Goal: Task Accomplishment & Management: Use online tool/utility

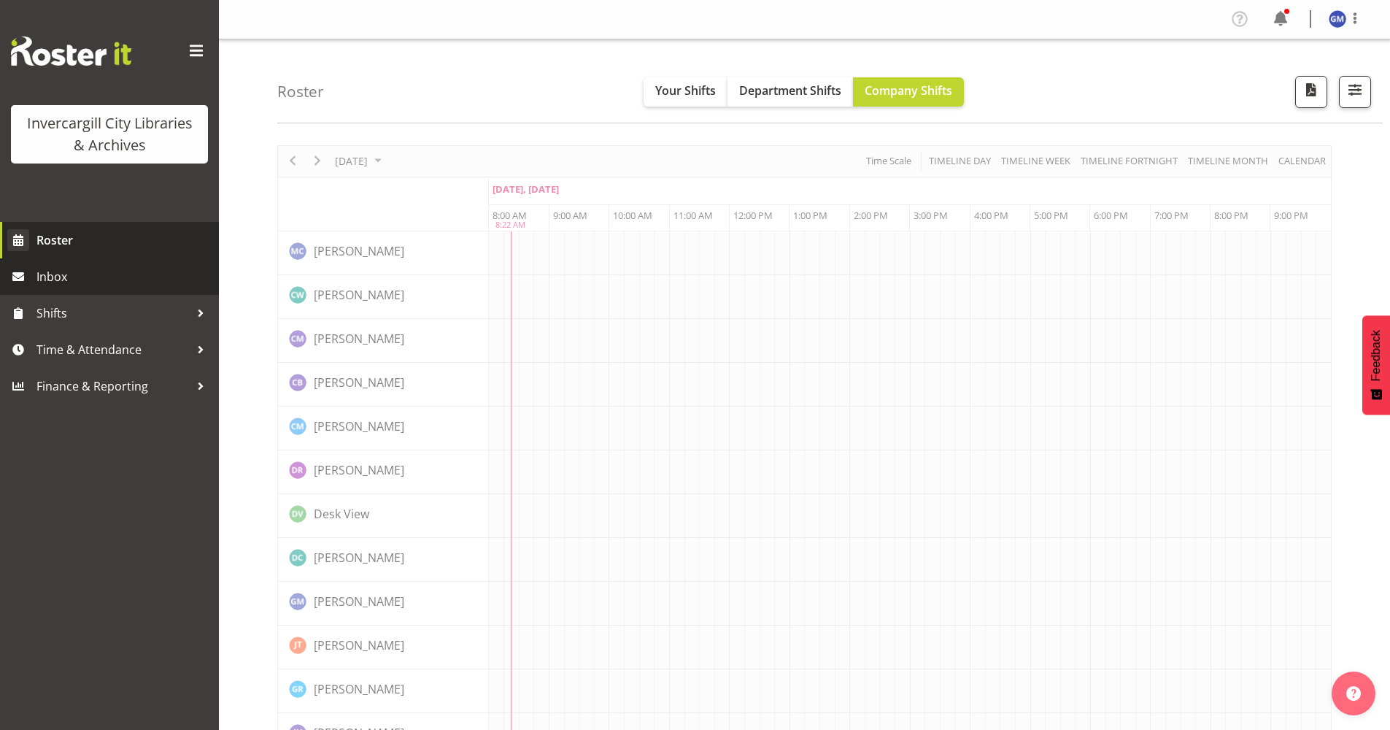
click at [80, 233] on span "Roster" at bounding box center [123, 240] width 175 height 22
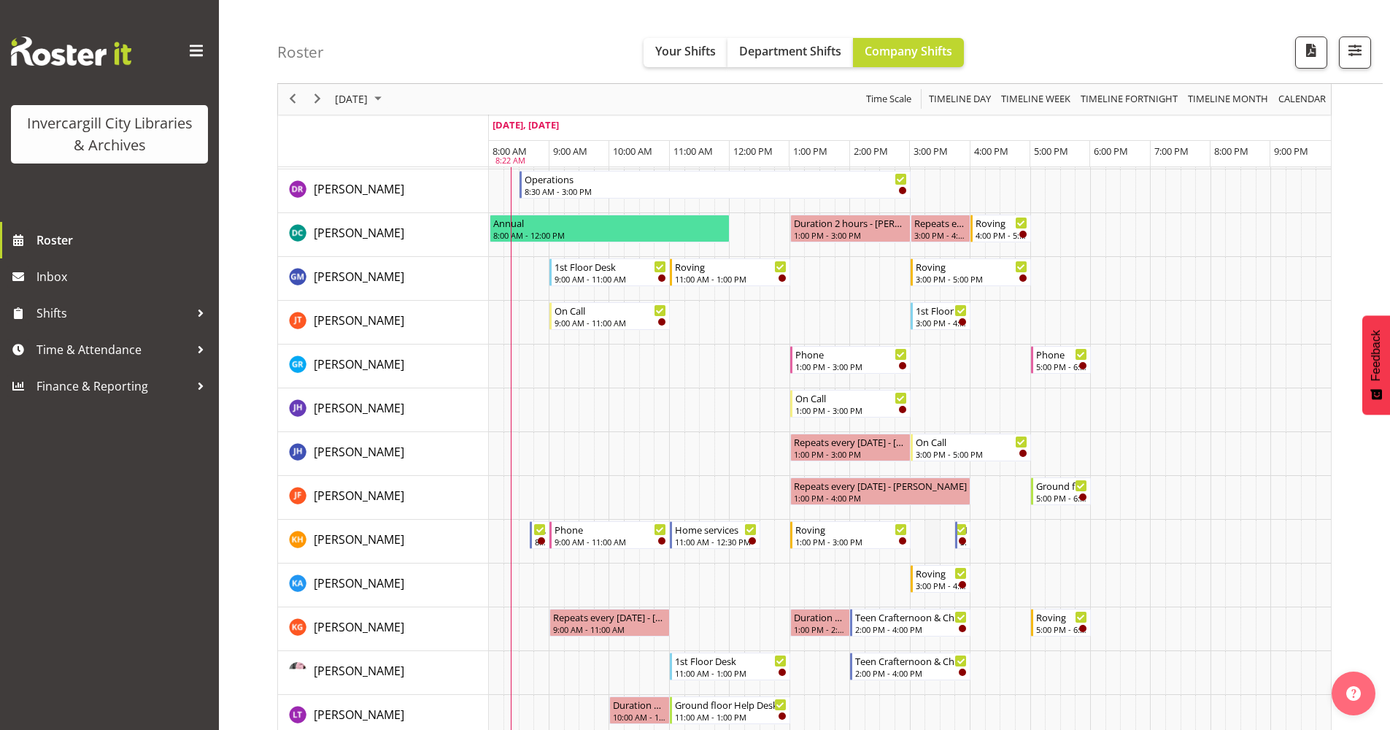
scroll to position [146, 0]
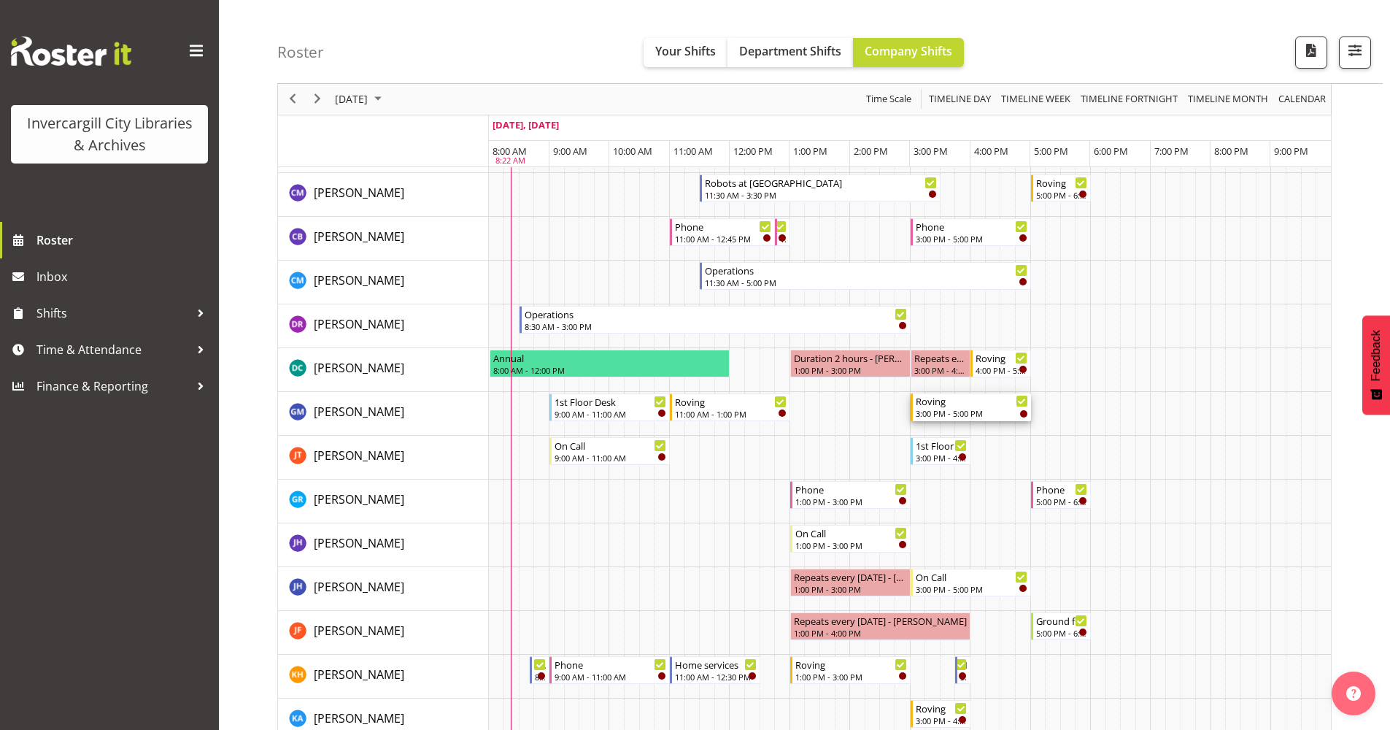
click at [921, 404] on div "Roving" at bounding box center [972, 400] width 112 height 15
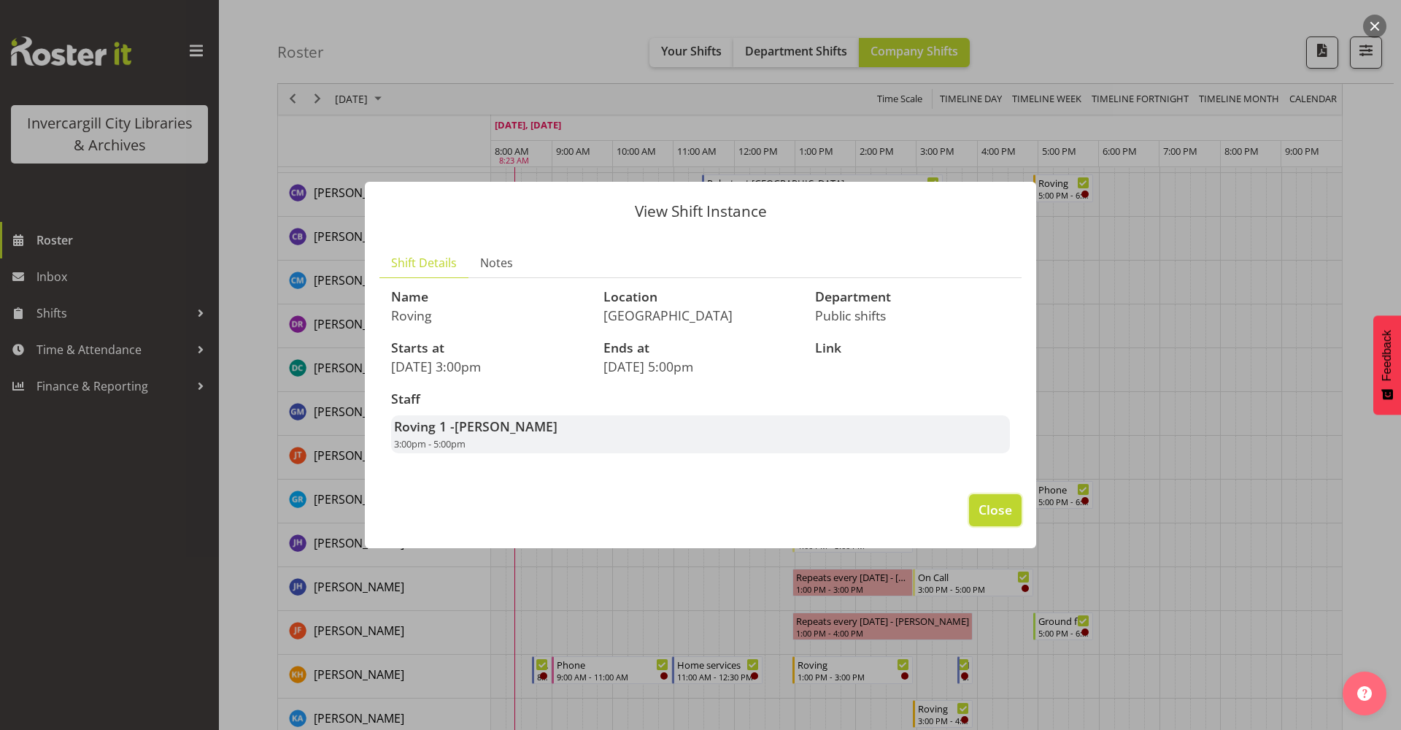
click at [996, 510] on span "Close" at bounding box center [996, 509] width 34 height 19
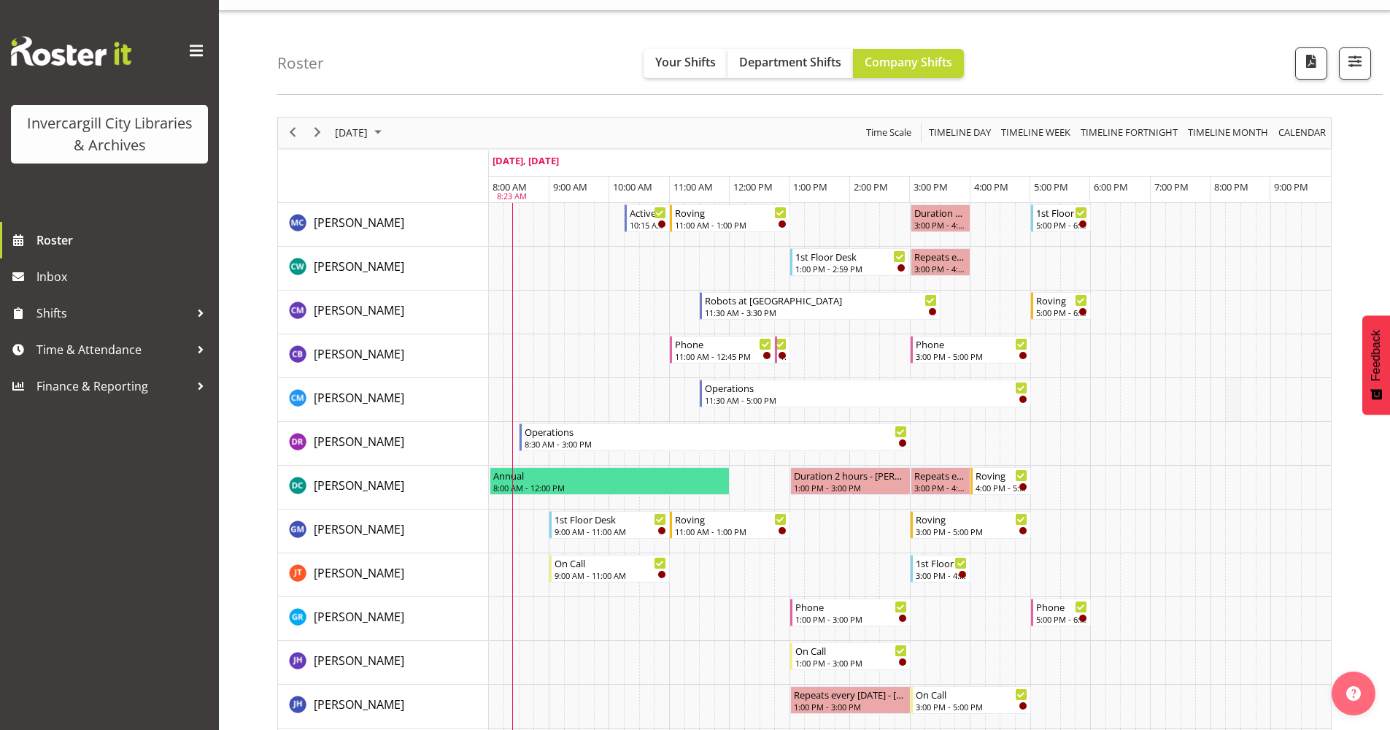
scroll to position [0, 0]
